Goal: Find specific page/section: Find specific page/section

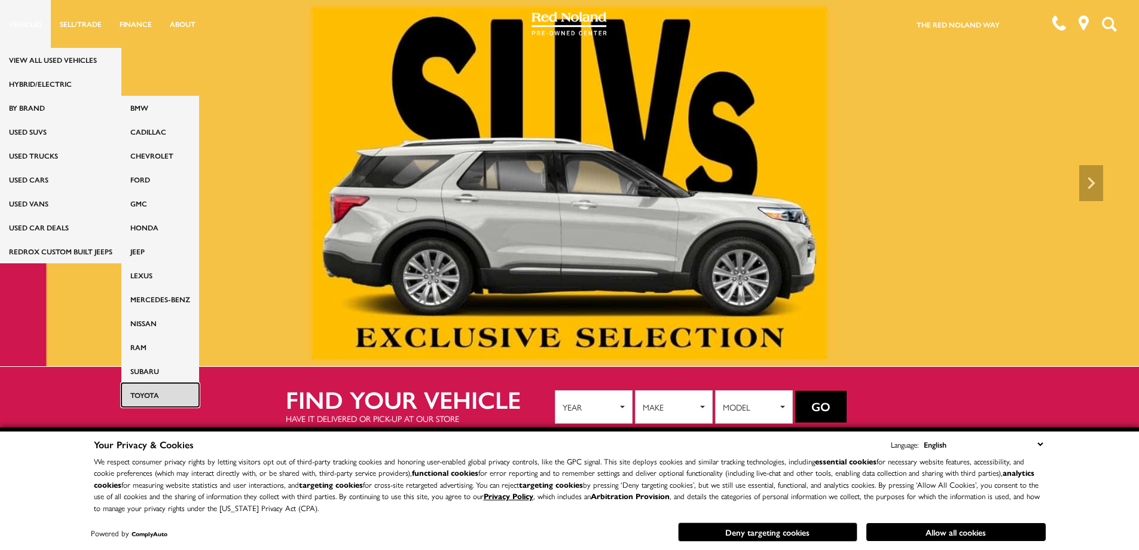
click at [159, 387] on link "Toyota" at bounding box center [160, 395] width 78 height 24
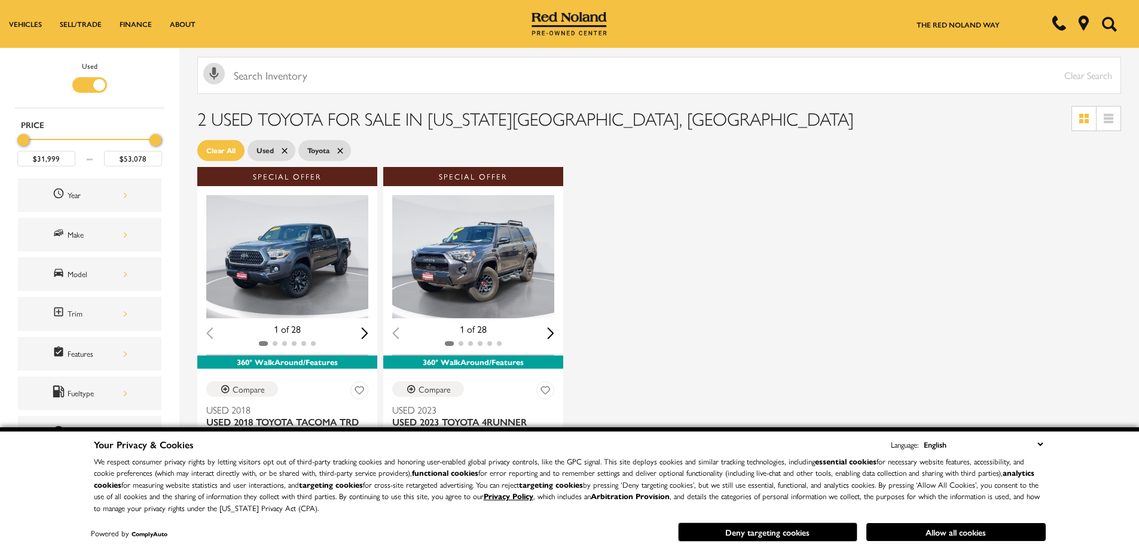
scroll to position [60, 0]
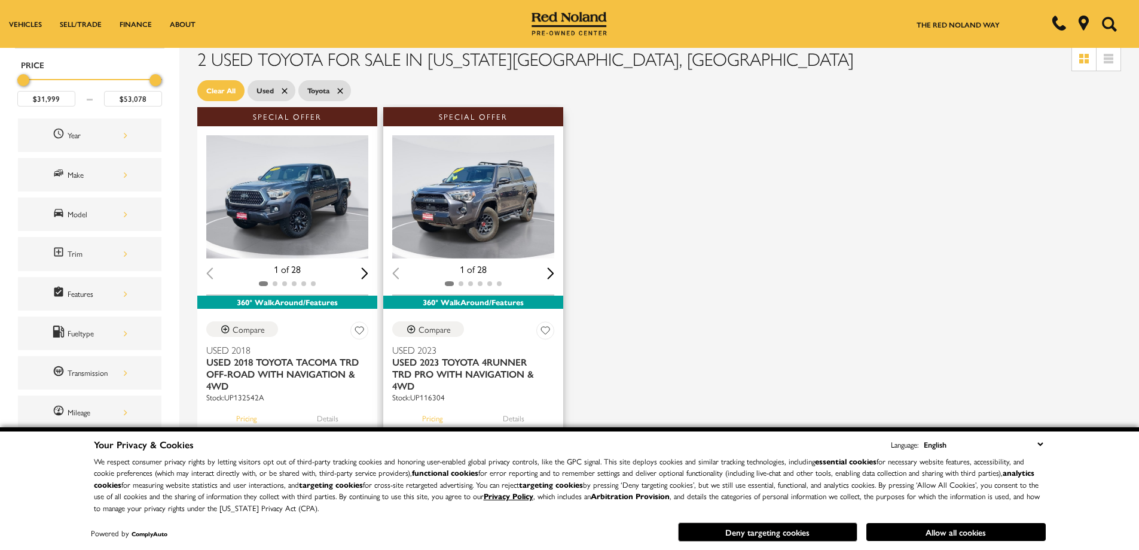
click at [515, 402] on button "Details" at bounding box center [513, 415] width 63 height 26
